Goal: Task Accomplishment & Management: Use online tool/utility

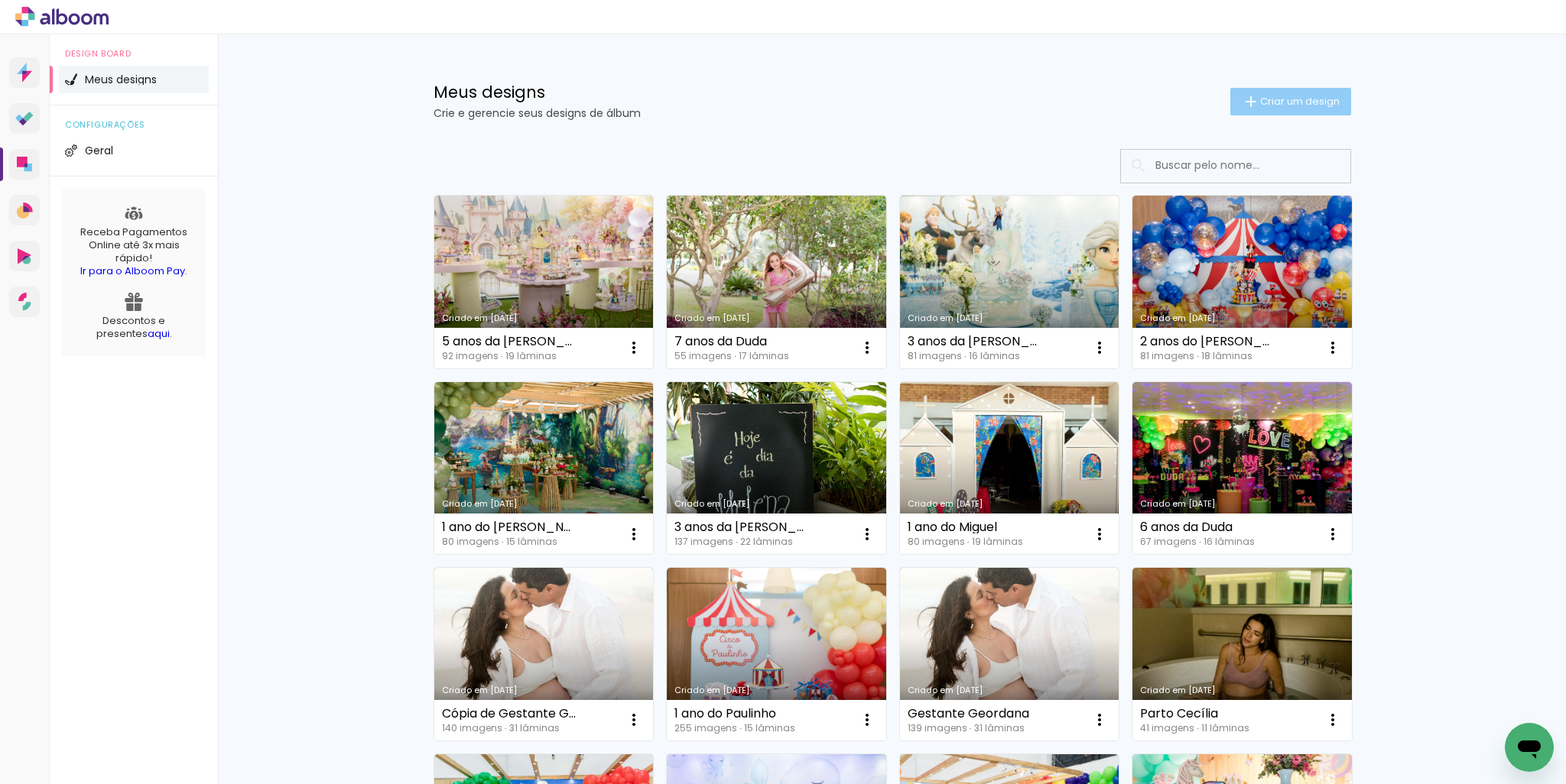
click at [1242, 101] on iron-icon at bounding box center [1251, 101] width 18 height 18
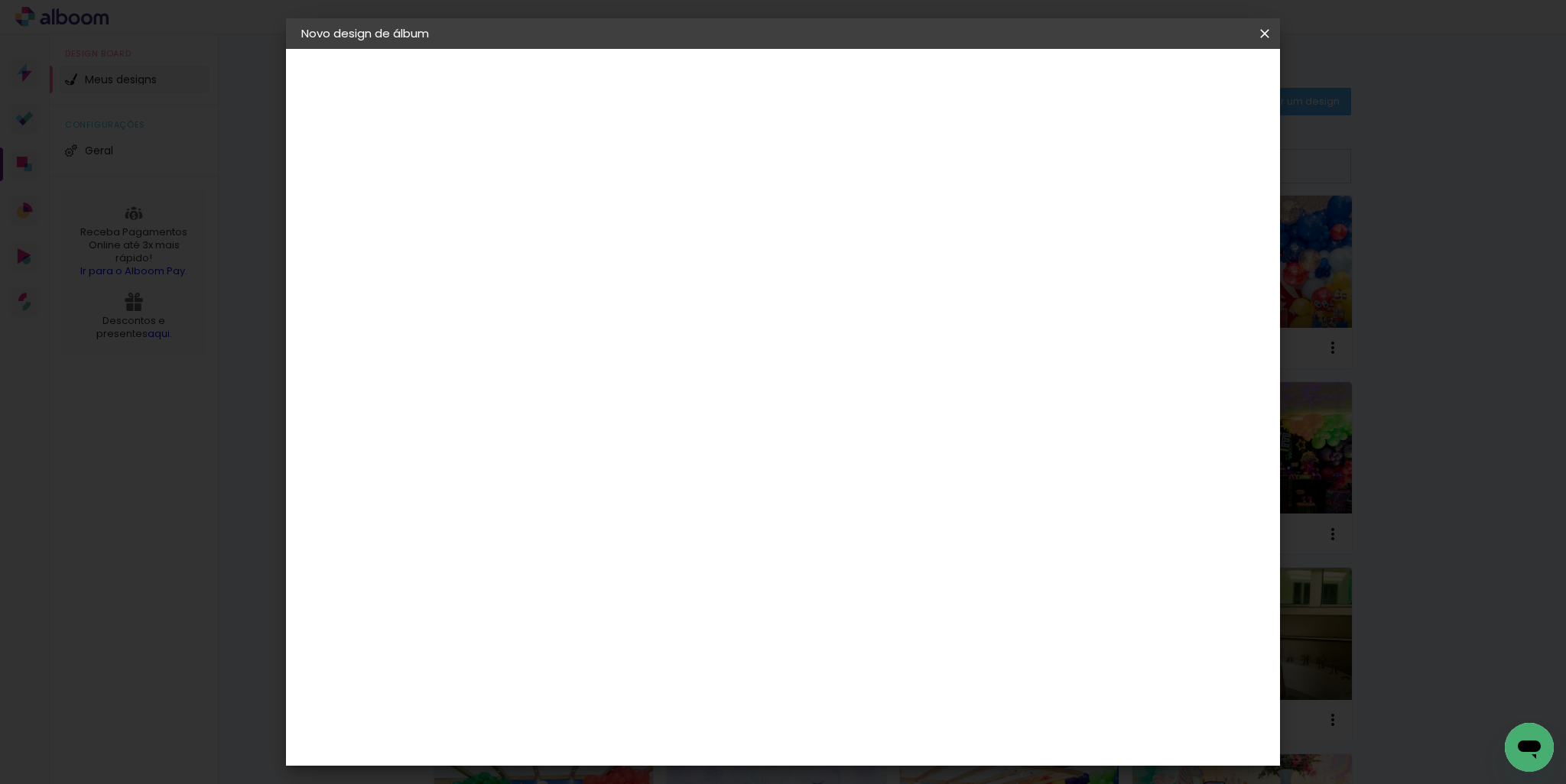
click at [551, 199] on input at bounding box center [551, 205] width 0 height 24
type input "2 anos do Oliver"
type paper-input "2 anos do Oliver"
click at [0, 0] on slot "Avançar" at bounding box center [0, 0] width 0 height 0
click at [667, 283] on input at bounding box center [591, 290] width 155 height 19
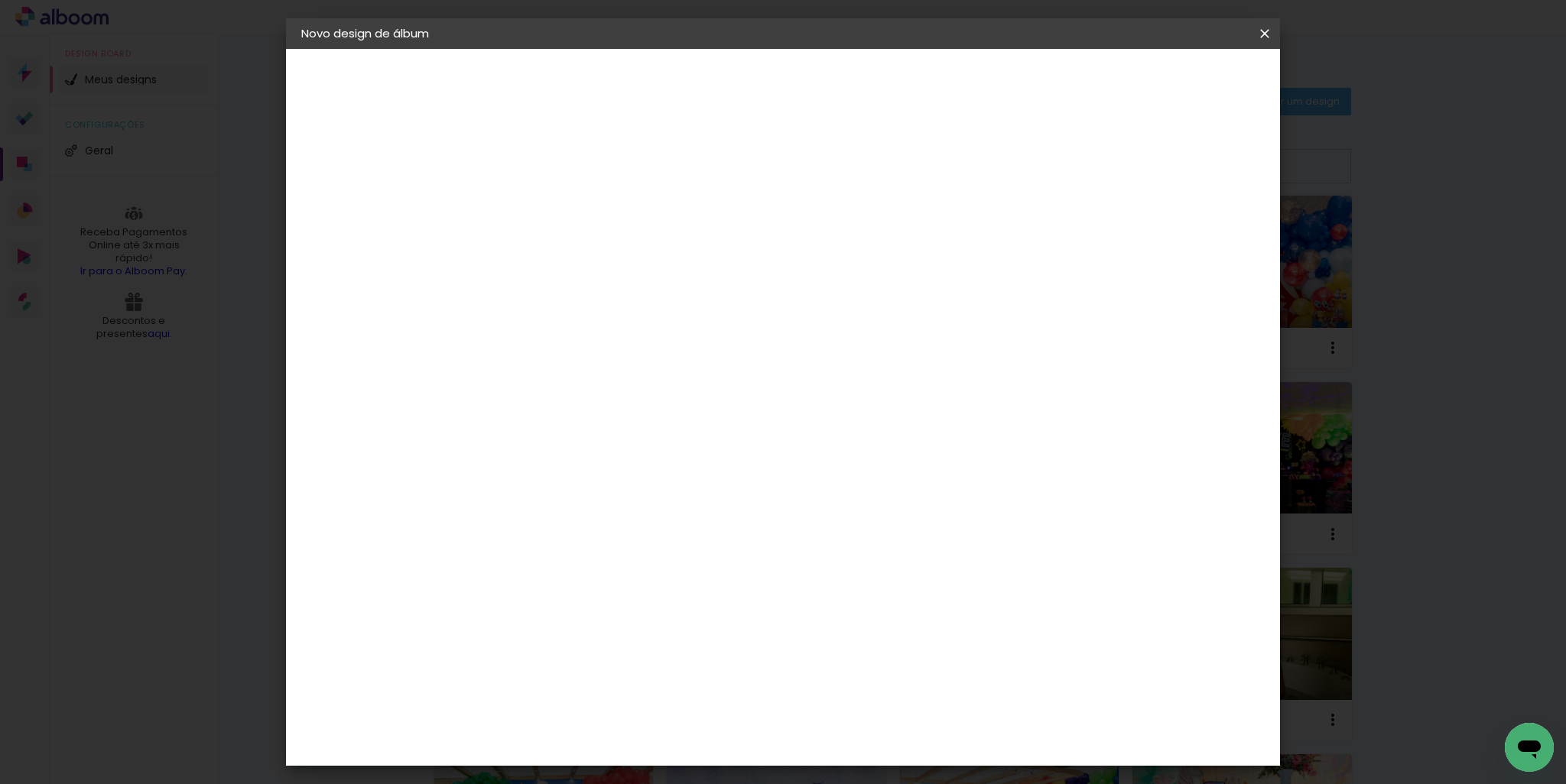
type input "go"
type paper-input "go"
click at [623, 352] on paper-item "Go image" at bounding box center [575, 348] width 135 height 40
click at [0, 0] on slot "Avançar" at bounding box center [0, 0] width 0 height 0
click at [611, 261] on input "text" at bounding box center [581, 266] width 60 height 24
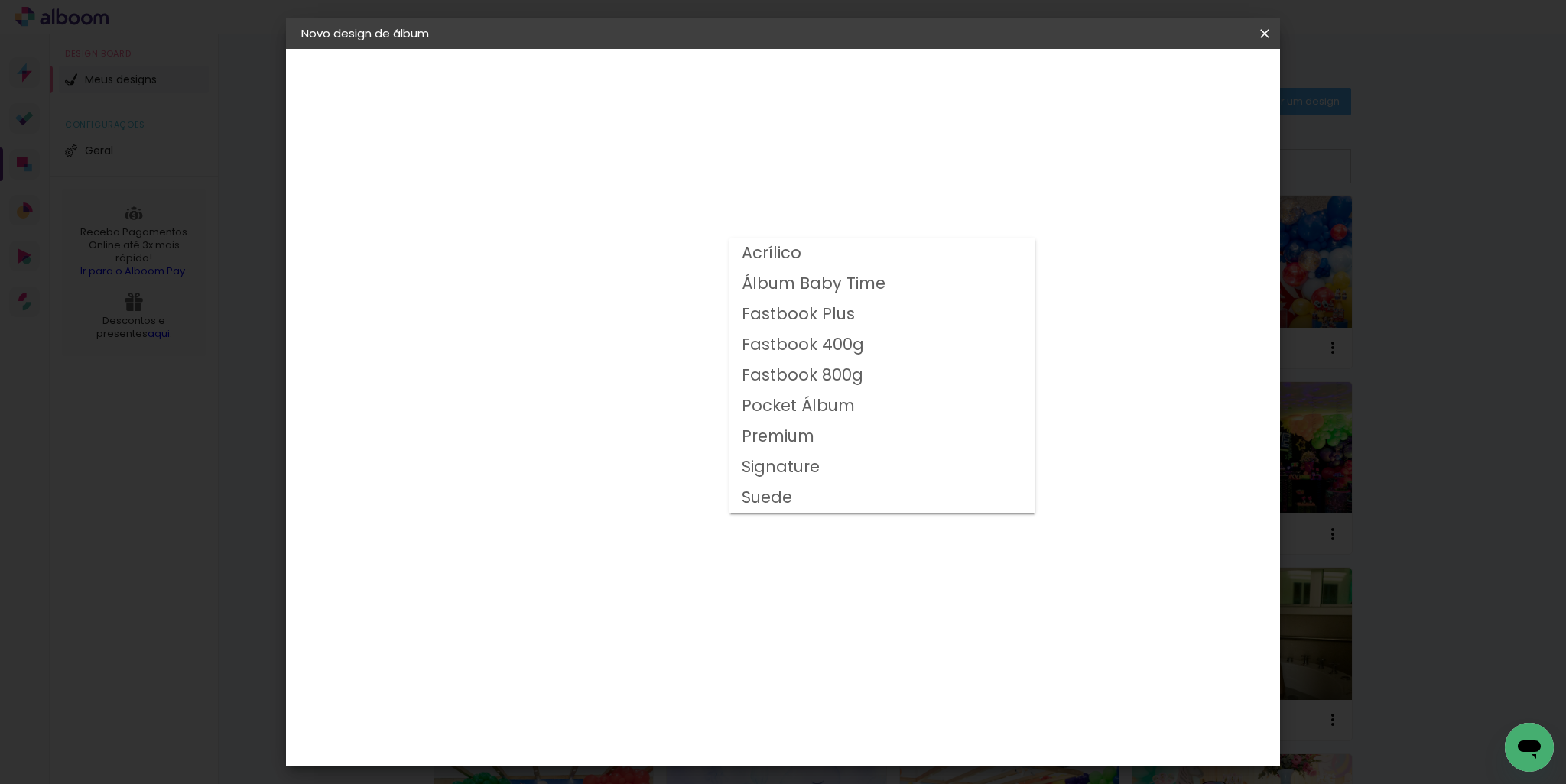
click at [0, 0] on slot "Fastbook 800g" at bounding box center [0, 0] width 0 height 0
type input "Fastbook 800g"
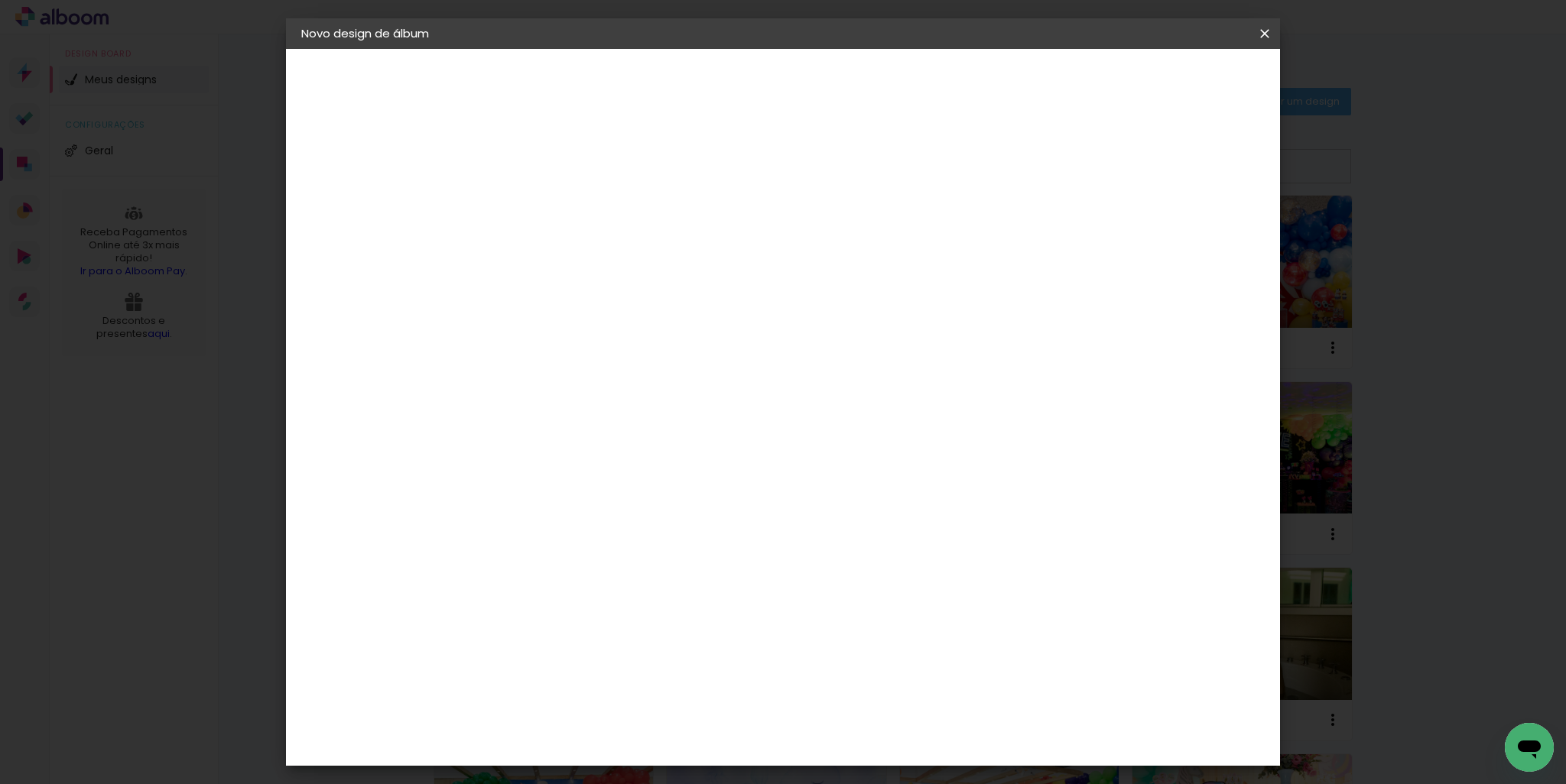
scroll to position [153, 0]
click at [654, 561] on span "25 × 25" at bounding box center [618, 581] width 71 height 41
click at [800, 92] on paper-button "Avançar" at bounding box center [762, 81] width 75 height 26
click at [1183, 92] on paper-button "Iniciar design" at bounding box center [1133, 81] width 100 height 26
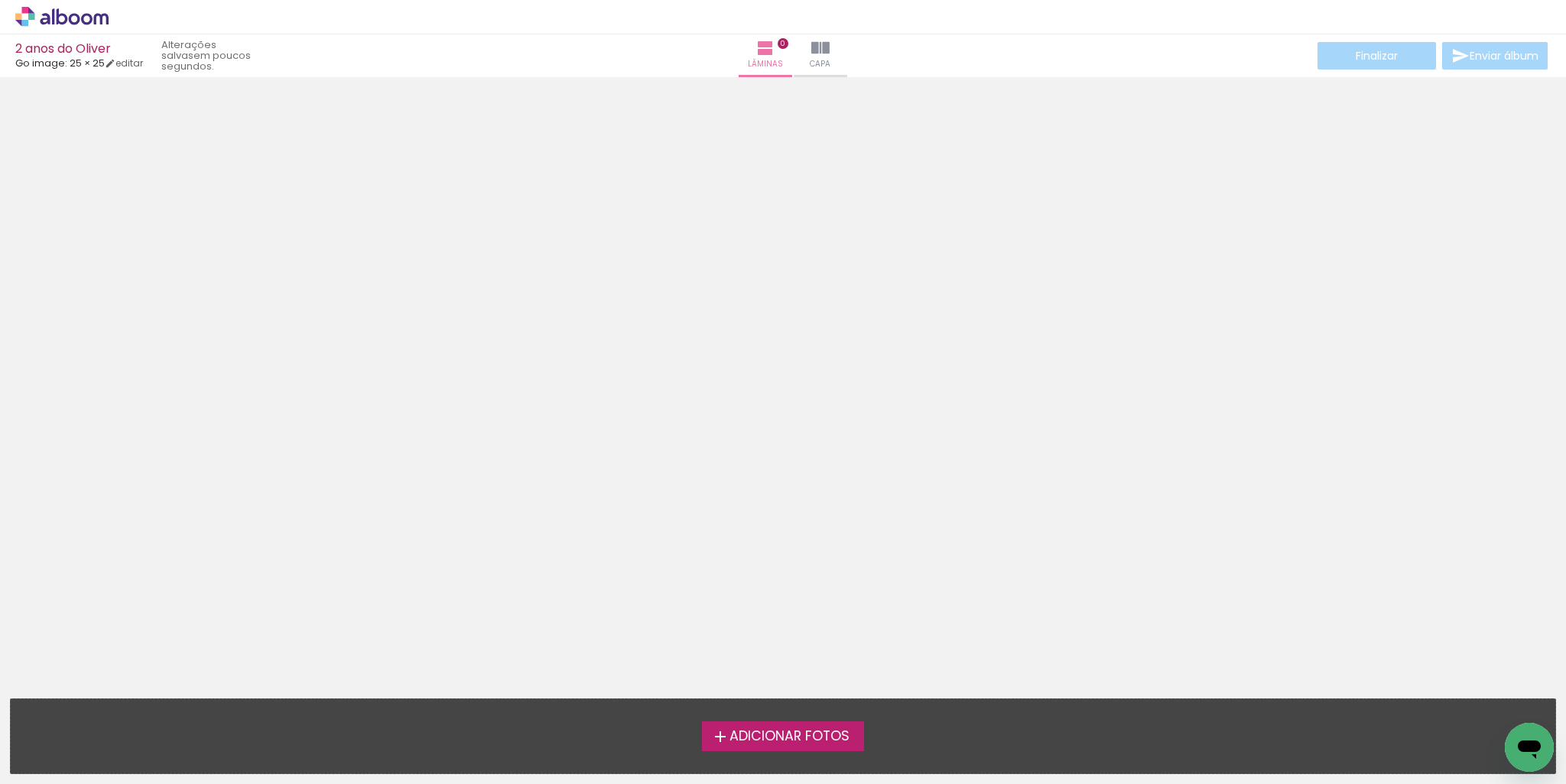
click at [831, 730] on span "Adicionar Fotos" at bounding box center [789, 736] width 120 height 14
click at [0, 0] on input "file" at bounding box center [0, 0] width 0 height 0
